Goal: Obtain resource: Obtain resource

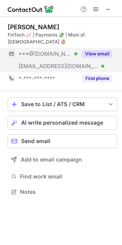
scroll to position [179, 122]
click at [99, 50] on button "View email" at bounding box center [97, 54] width 30 height 8
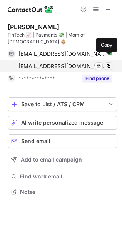
click at [107, 63] on span at bounding box center [108, 66] width 6 height 6
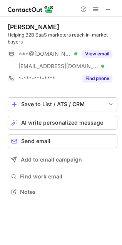
scroll to position [186, 122]
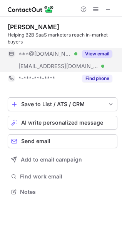
click at [98, 52] on button "View email" at bounding box center [97, 54] width 30 height 8
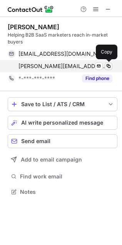
click at [106, 64] on span at bounding box center [108, 66] width 6 height 6
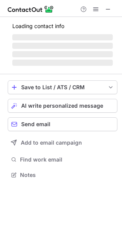
scroll to position [186, 122]
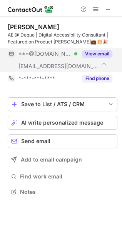
click at [98, 53] on button "View email" at bounding box center [97, 54] width 30 height 8
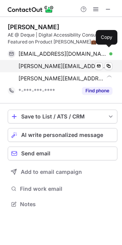
scroll to position [198, 122]
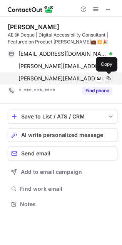
click at [108, 78] on span at bounding box center [108, 78] width 6 height 6
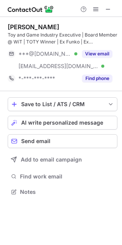
scroll to position [186, 122]
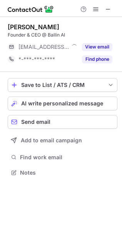
scroll to position [167, 122]
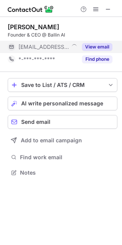
click at [100, 46] on button "View email" at bounding box center [97, 47] width 30 height 8
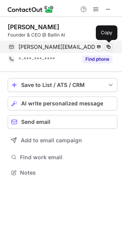
click at [109, 46] on span at bounding box center [108, 47] width 6 height 6
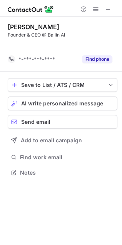
scroll to position [3, 4]
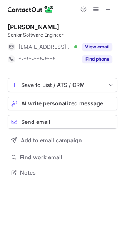
scroll to position [167, 122]
